Goal: Information Seeking & Learning: Find specific fact

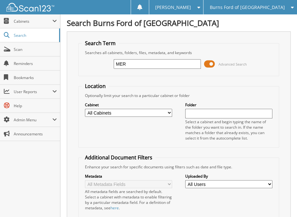
type input "MERCEDES-BENZ"
click at [169, 113] on select "All Cabinets ACCOUNTS PAYABLE BANK DEPOSITS DEAD DEALS DEALER TRADES DEALS DMV" at bounding box center [128, 113] width 87 height 8
select select "12203"
click at [85, 109] on select "All Cabinets ACCOUNTS PAYABLE BANK DEPOSITS DEAD DEALS DEALER TRADES DEALS DMV" at bounding box center [128, 113] width 87 height 8
click at [211, 63] on span at bounding box center [209, 64] width 11 height 10
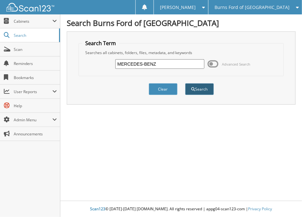
click at [197, 87] on button "Search" at bounding box center [199, 89] width 29 height 12
